Goal: Entertainment & Leisure: Consume media (video, audio)

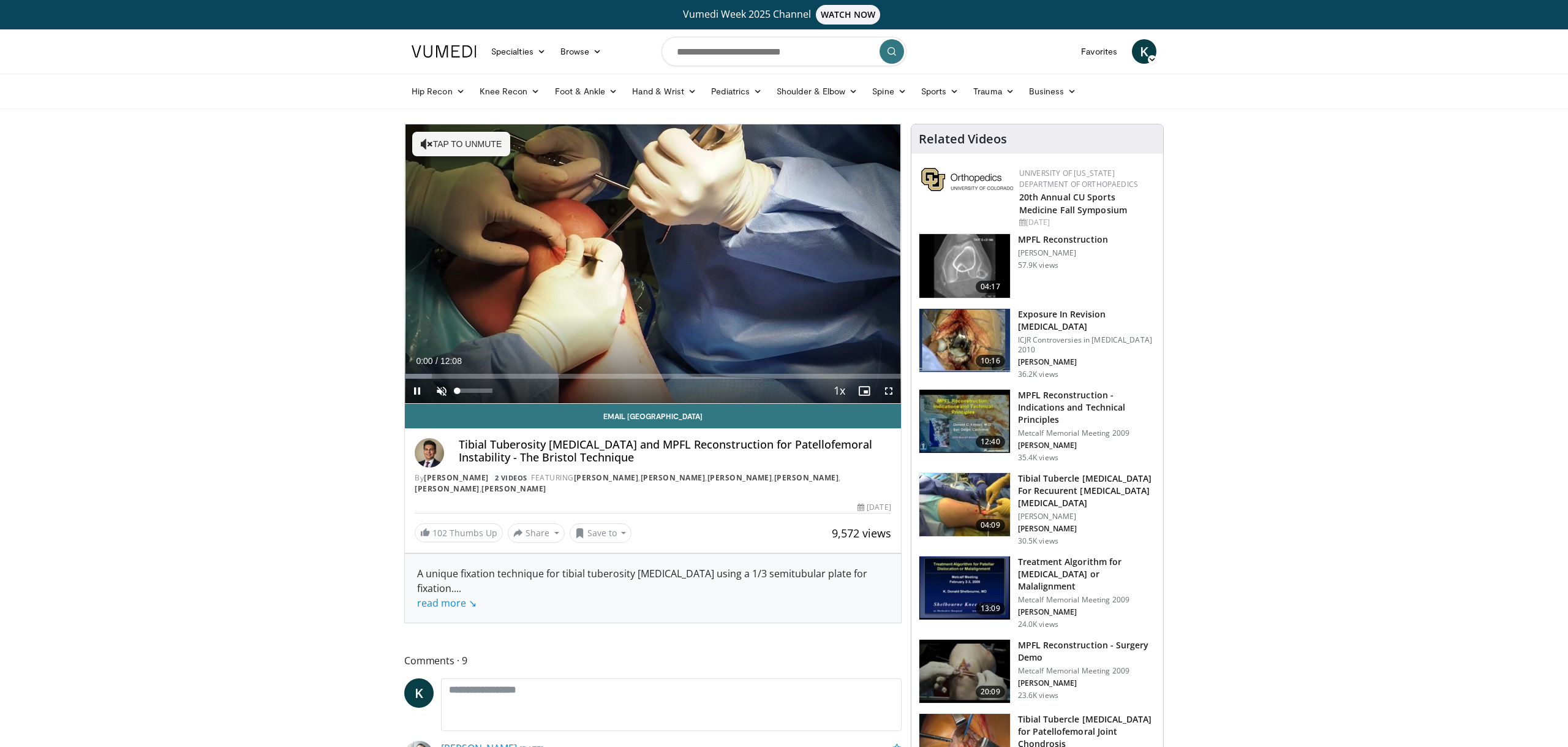
click at [502, 388] on div "Unmute 54%" at bounding box center [471, 391] width 85 height 25
drag, startPoint x: 483, startPoint y: 390, endPoint x: 491, endPoint y: 390, distance: 8.0
click at [491, 390] on div "100%" at bounding box center [474, 391] width 35 height 4
click at [438, 374] on div "Progress Bar" at bounding box center [439, 376] width 1 height 5
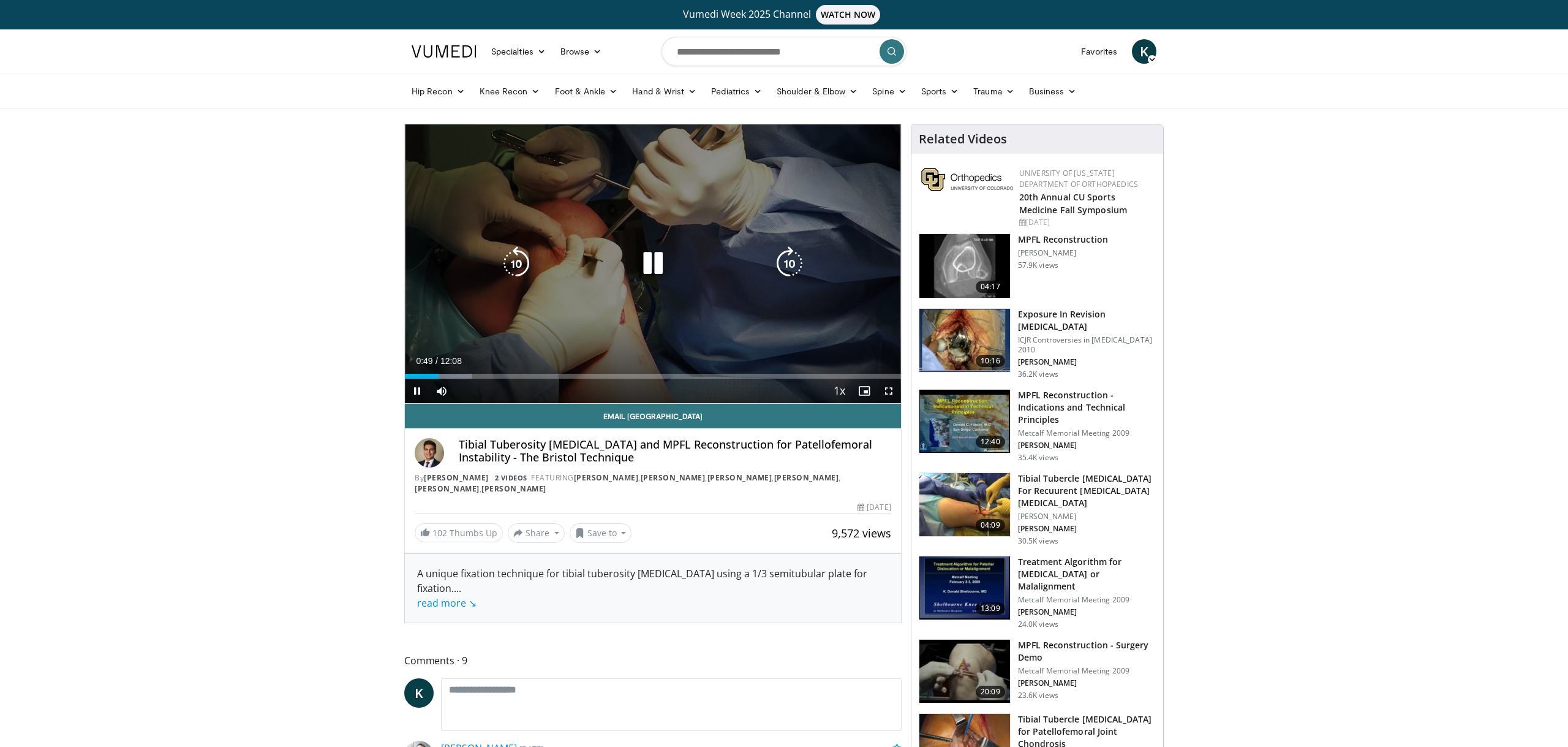
click at [446, 372] on video-js "**********" at bounding box center [653, 264] width 496 height 279
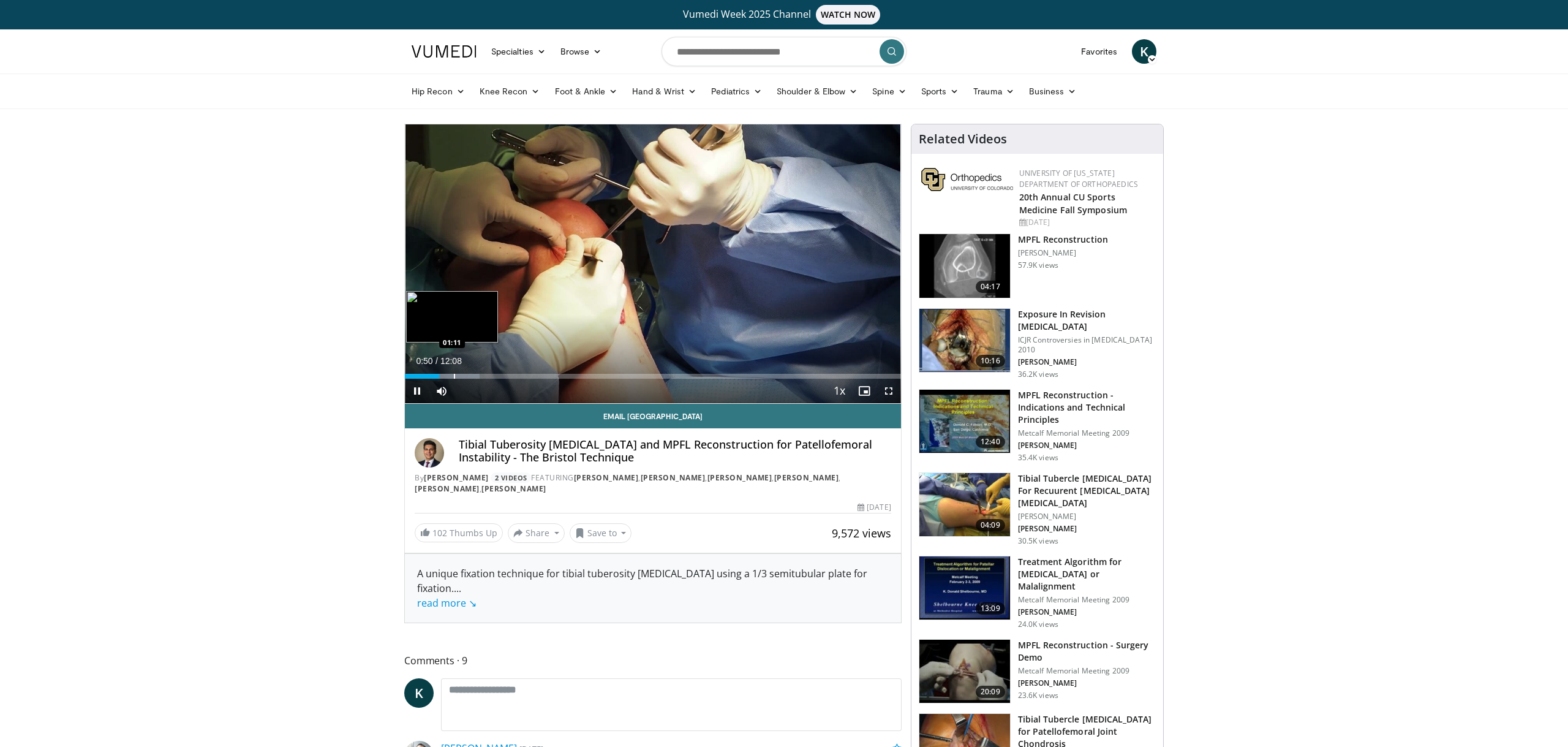
click at [454, 378] on div "Progress Bar" at bounding box center [454, 376] width 1 height 5
click at [460, 376] on div "Progress Bar" at bounding box center [461, 376] width 1 height 5
click at [467, 376] on div "Progress Bar" at bounding box center [467, 376] width 1 height 5
click at [481, 376] on div "Progress Bar" at bounding box center [482, 376] width 1 height 5
click at [494, 376] on div "Progress Bar" at bounding box center [495, 376] width 1 height 5
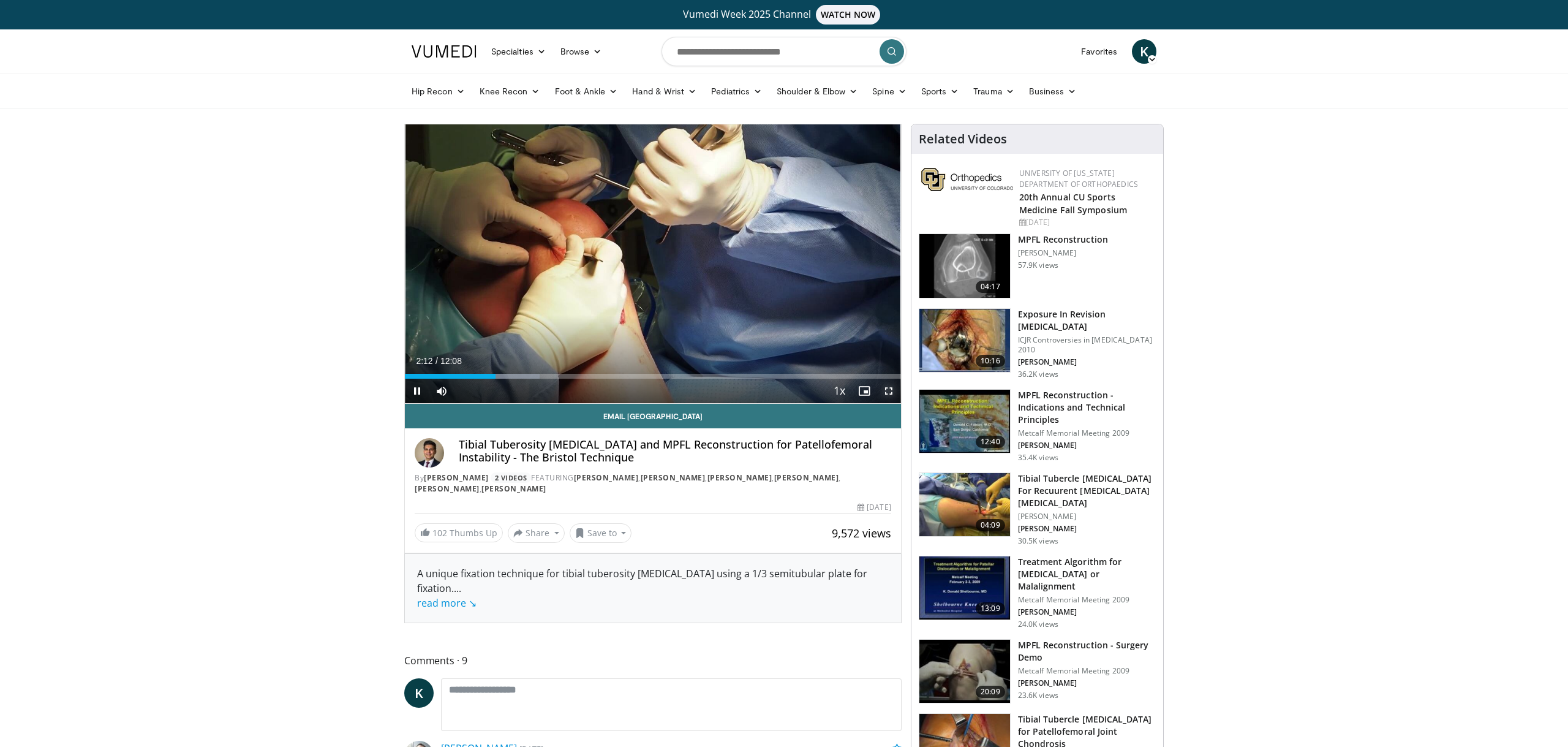
click at [890, 389] on span "Video Player" at bounding box center [888, 391] width 24 height 25
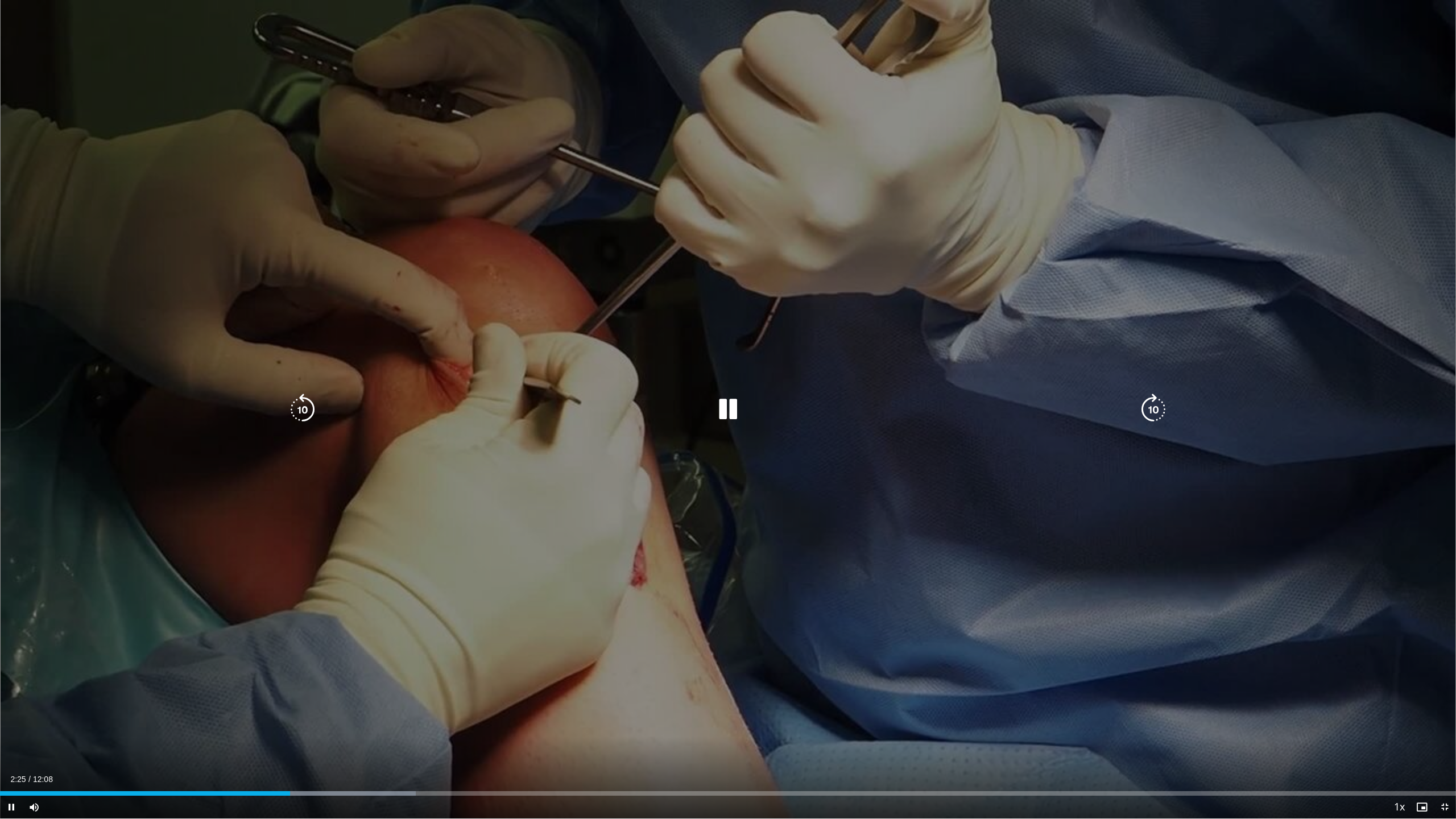
click at [720, 414] on icon "Video Player" at bounding box center [728, 410] width 32 height 32
click at [732, 404] on icon "Video Player" at bounding box center [728, 410] width 32 height 32
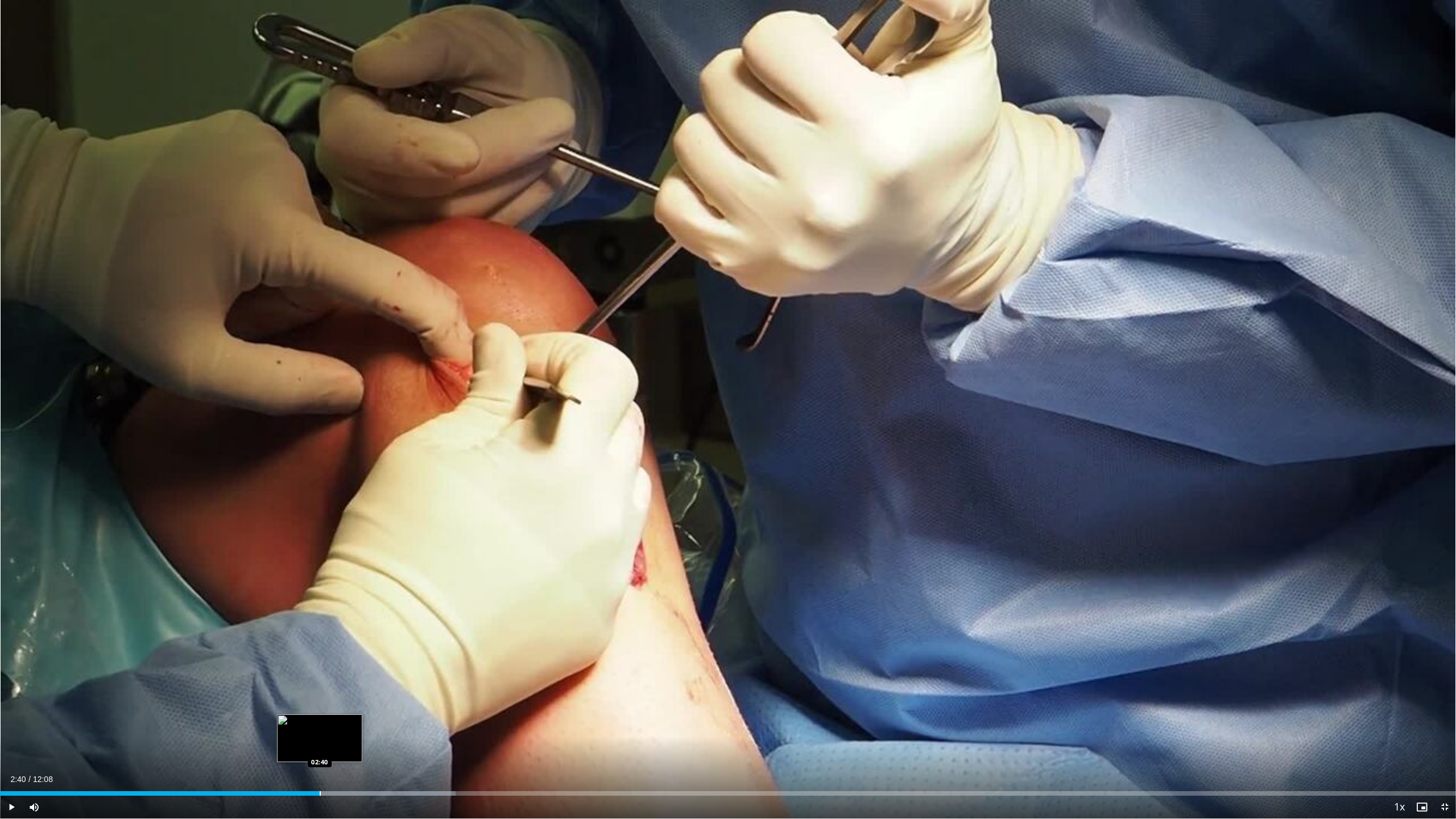
click at [320, 693] on div "Progress Bar" at bounding box center [321, 793] width 1 height 5
click at [312, 693] on div "Progress Bar" at bounding box center [312, 793] width 1 height 5
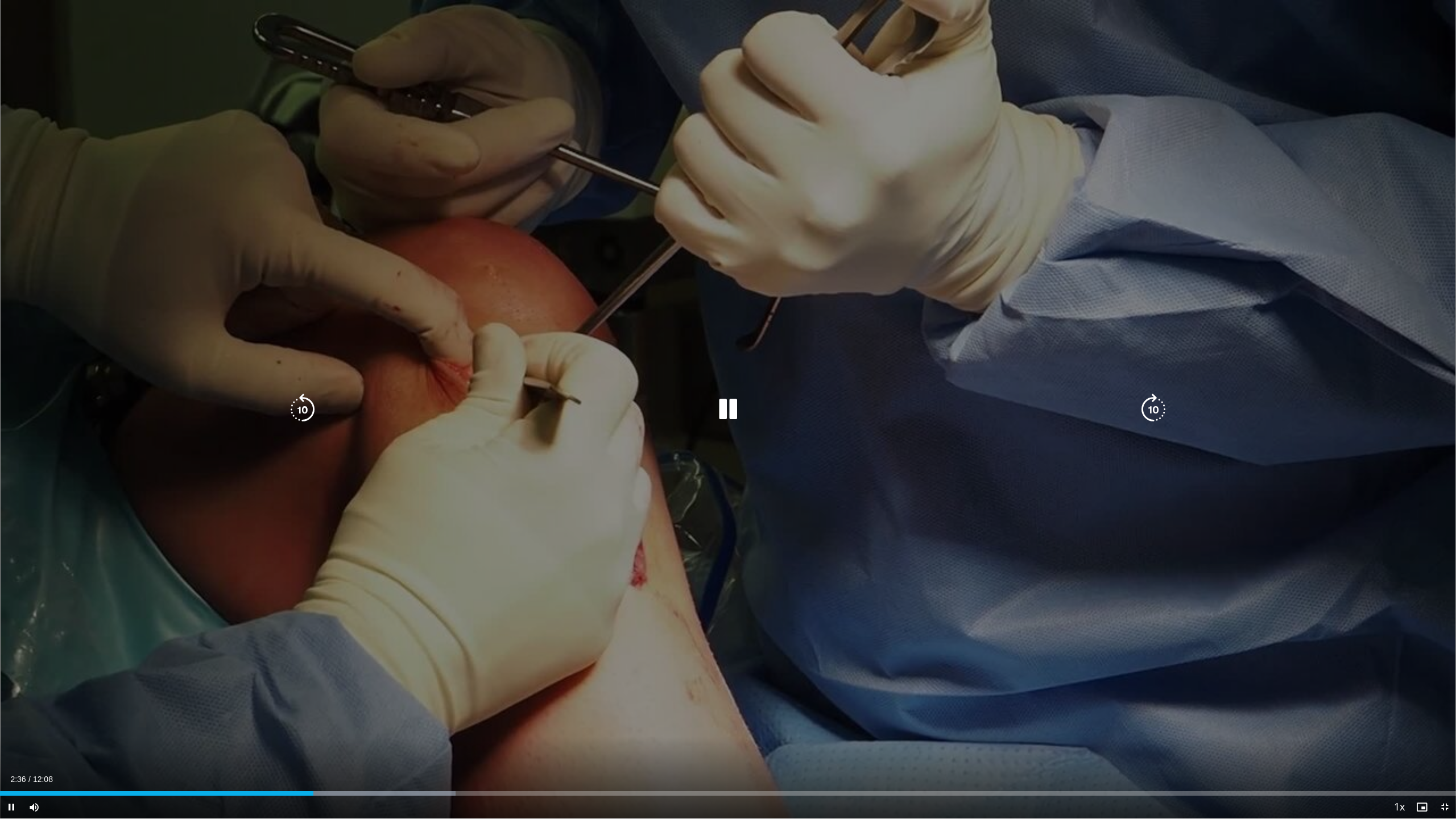
click at [481, 593] on div "10 seconds Tap to unmute" at bounding box center [728, 409] width 1456 height 818
click at [782, 380] on div "10 seconds Tap to unmute" at bounding box center [728, 409] width 1456 height 818
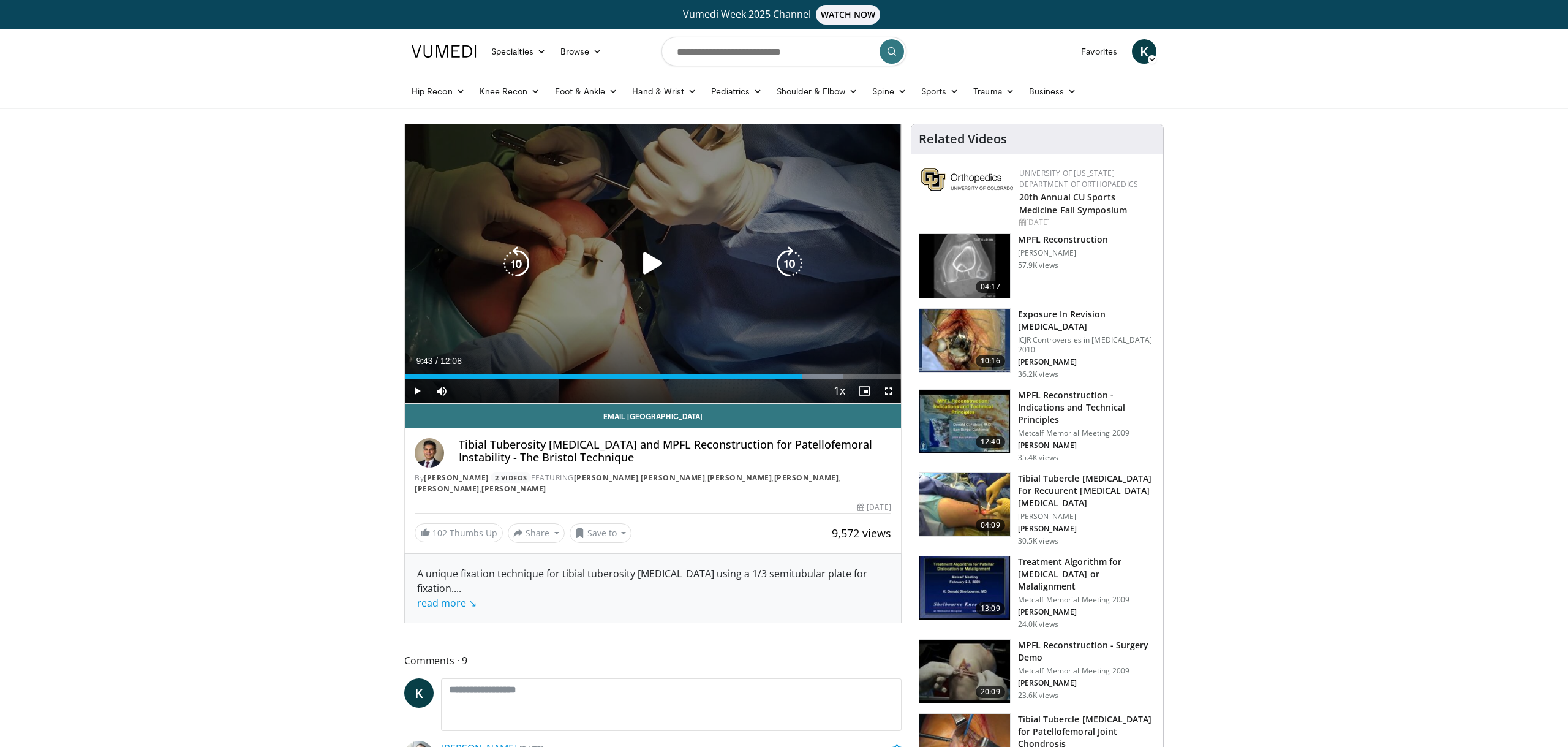
drag, startPoint x: 641, startPoint y: 215, endPoint x: 665, endPoint y: 231, distance: 28.8
click at [641, 215] on div "10 seconds Tap to unmute" at bounding box center [653, 263] width 496 height 278
click at [889, 389] on span "Video Player" at bounding box center [888, 391] width 24 height 25
